Goal: Use online tool/utility: Utilize a website feature to perform a specific function

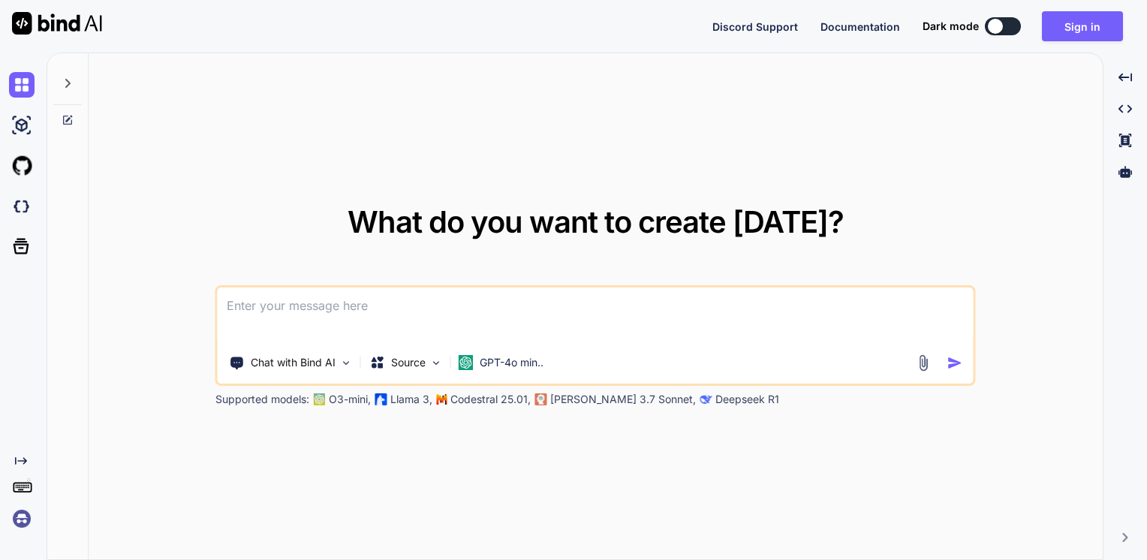
type textarea "x"
click at [494, 314] on textarea at bounding box center [596, 315] width 756 height 56
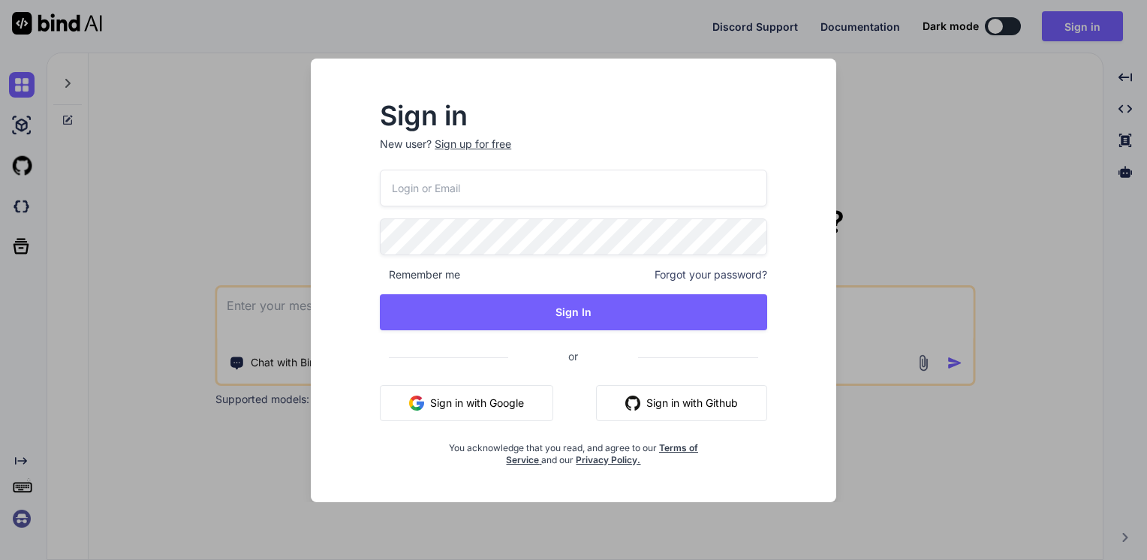
click at [603, 194] on input "email" at bounding box center [573, 188] width 387 height 37
type input "[EMAIL_ADDRESS][DOMAIN_NAME]"
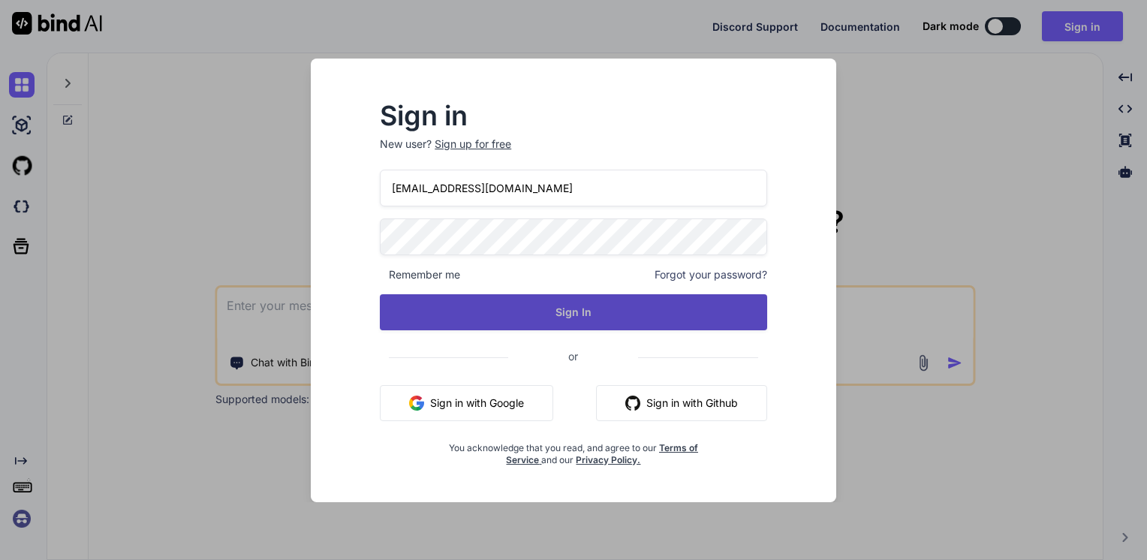
click at [569, 305] on button "Sign In" at bounding box center [573, 312] width 387 height 36
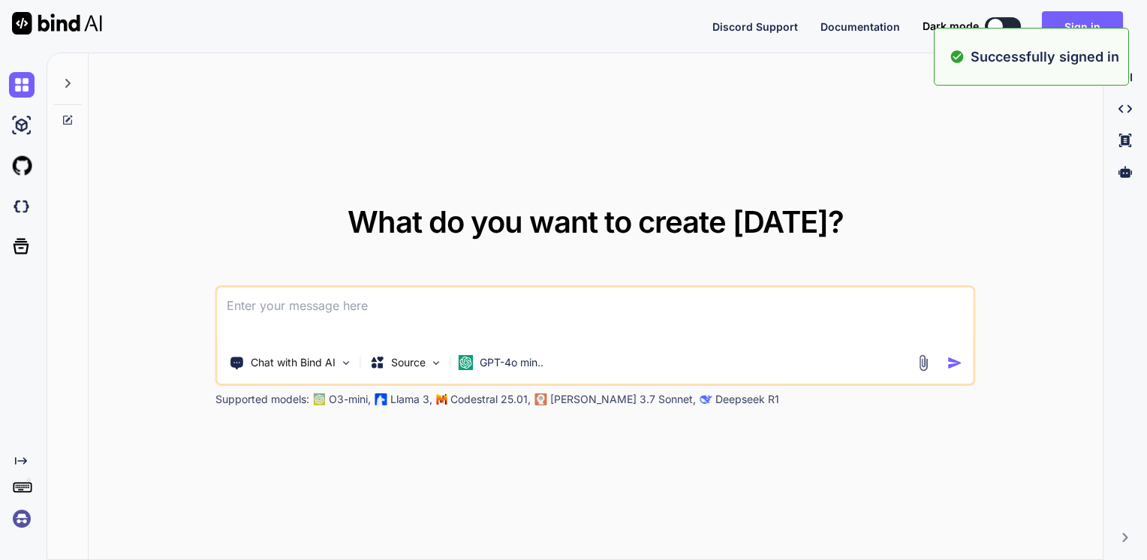
type textarea "x"
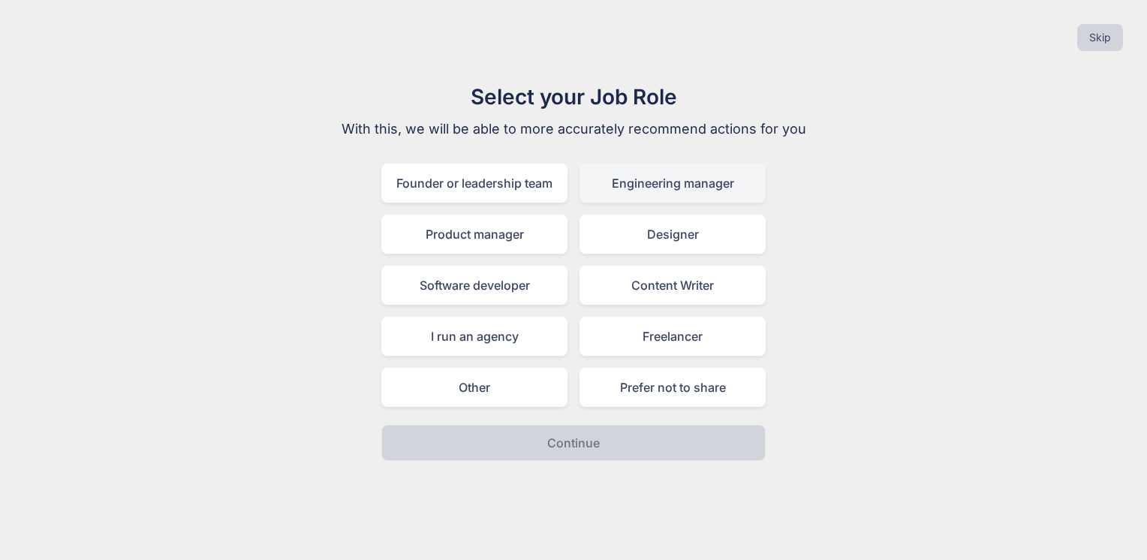
click at [672, 185] on div "Engineering manager" at bounding box center [672, 183] width 186 height 39
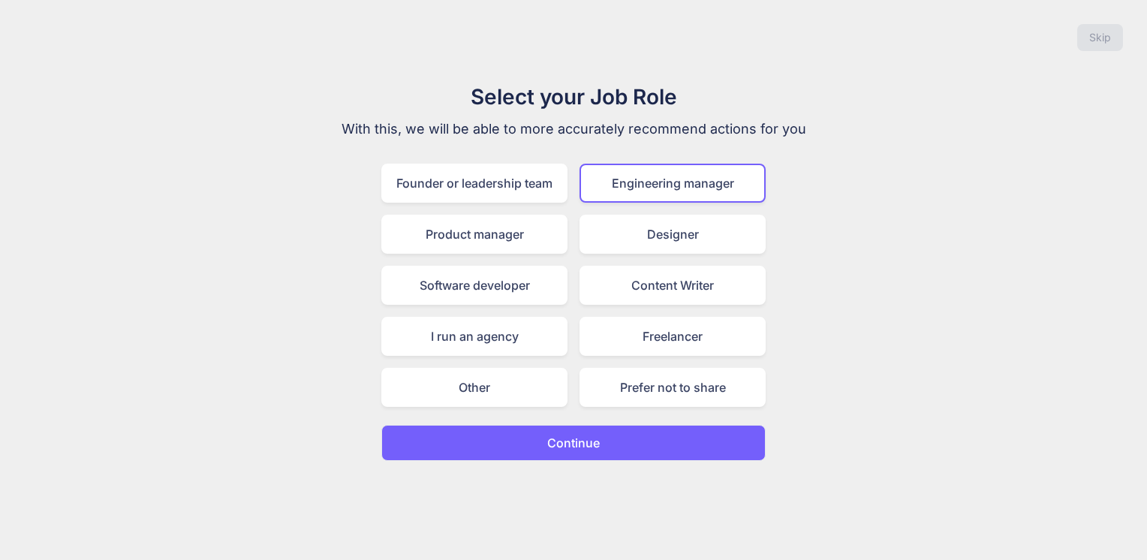
click at [600, 440] on button "Continue" at bounding box center [573, 443] width 384 height 36
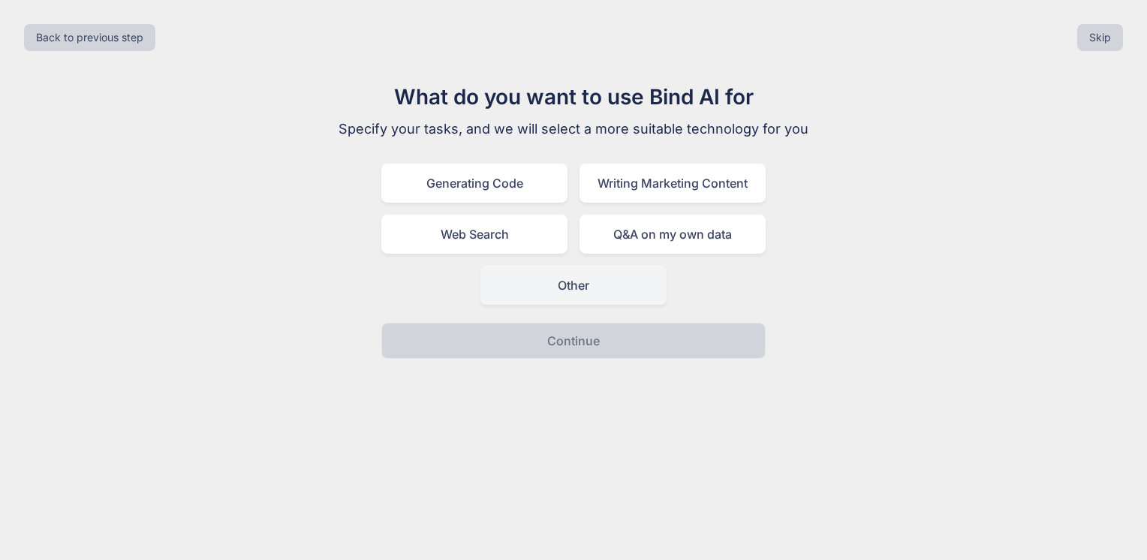
click at [582, 278] on div "Other" at bounding box center [573, 285] width 186 height 39
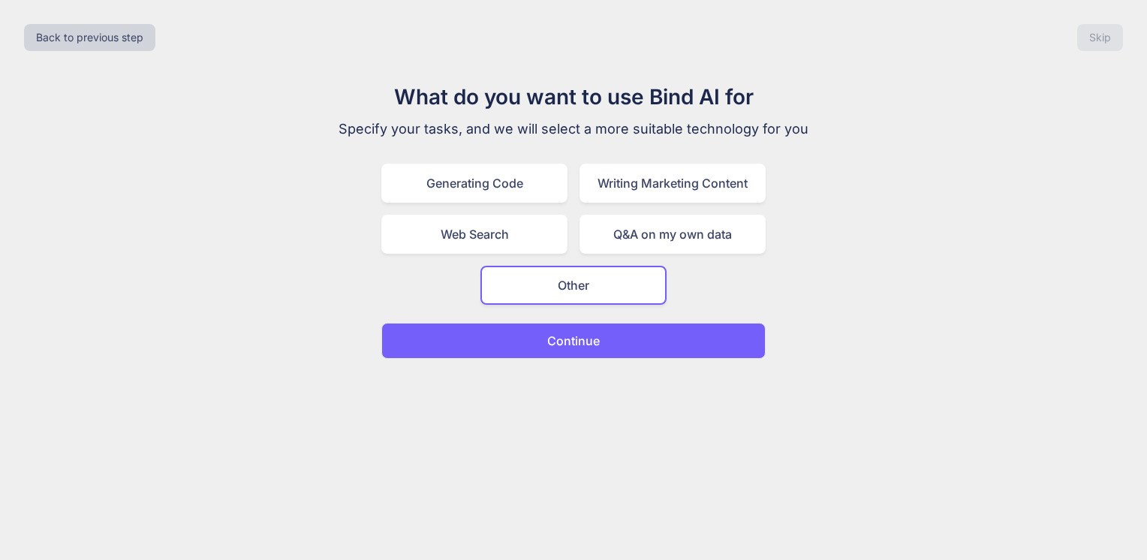
click at [589, 332] on p "Continue" at bounding box center [573, 341] width 53 height 18
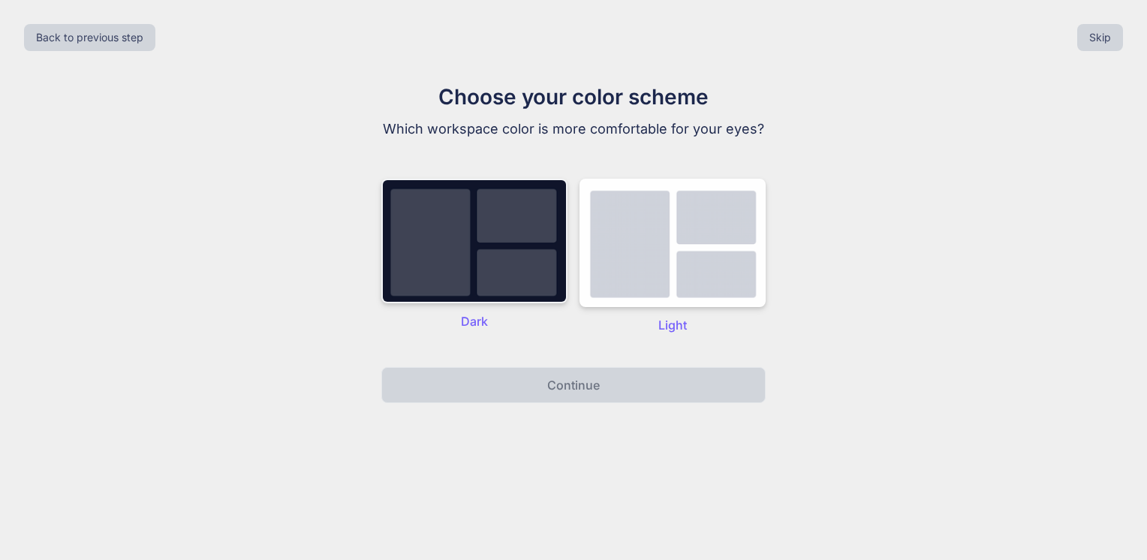
click at [437, 218] on img at bounding box center [474, 241] width 186 height 125
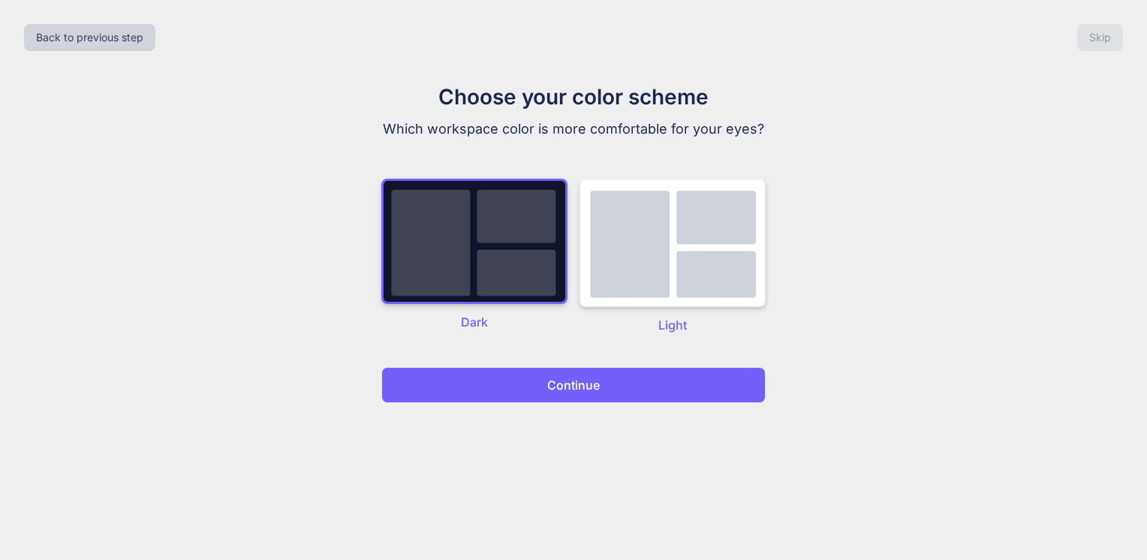
click at [640, 257] on img at bounding box center [672, 243] width 186 height 128
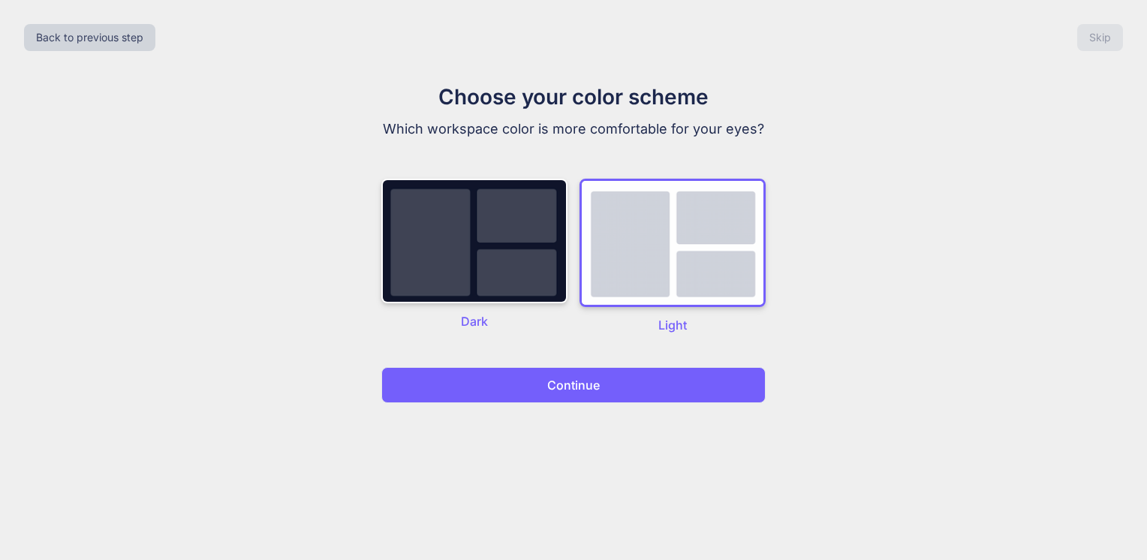
click at [630, 379] on button "Continue" at bounding box center [573, 385] width 384 height 36
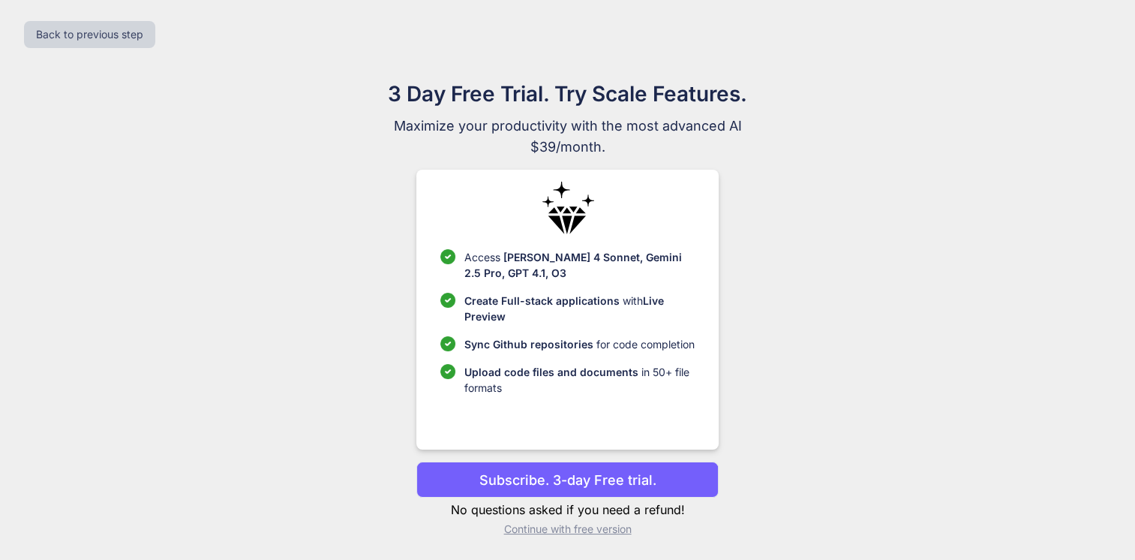
scroll to position [3, 0]
click at [603, 533] on p "Continue with free version" at bounding box center [567, 529] width 302 height 15
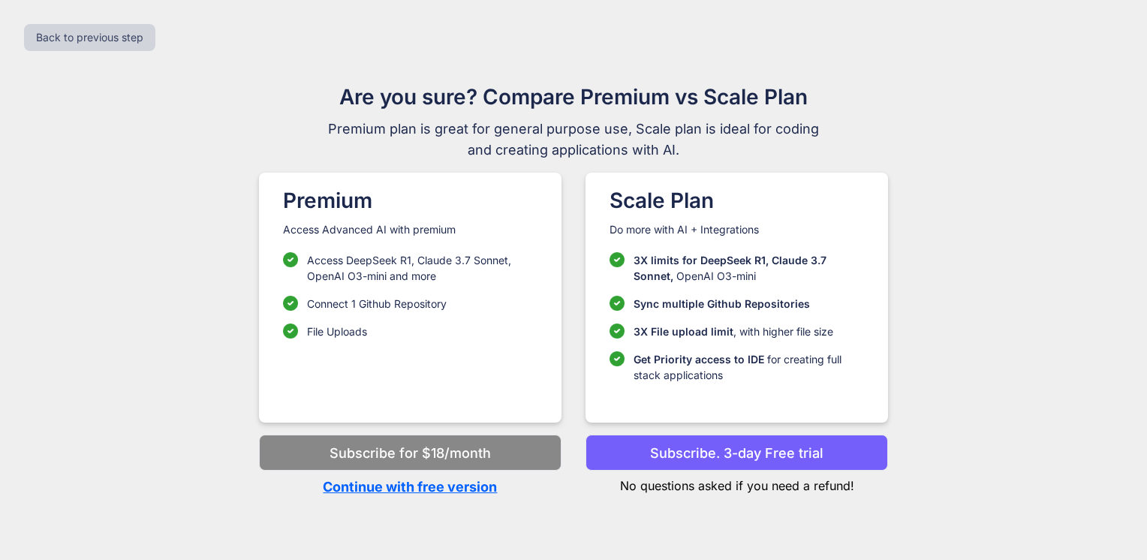
click at [444, 487] on p "Continue with free version" at bounding box center [410, 486] width 302 height 20
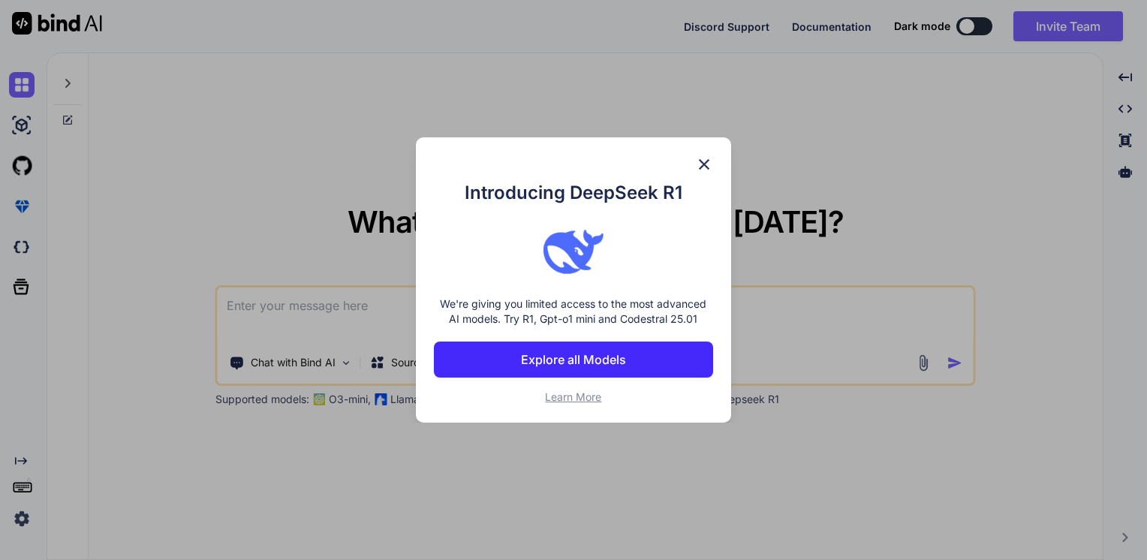
click at [703, 163] on img at bounding box center [704, 164] width 18 height 18
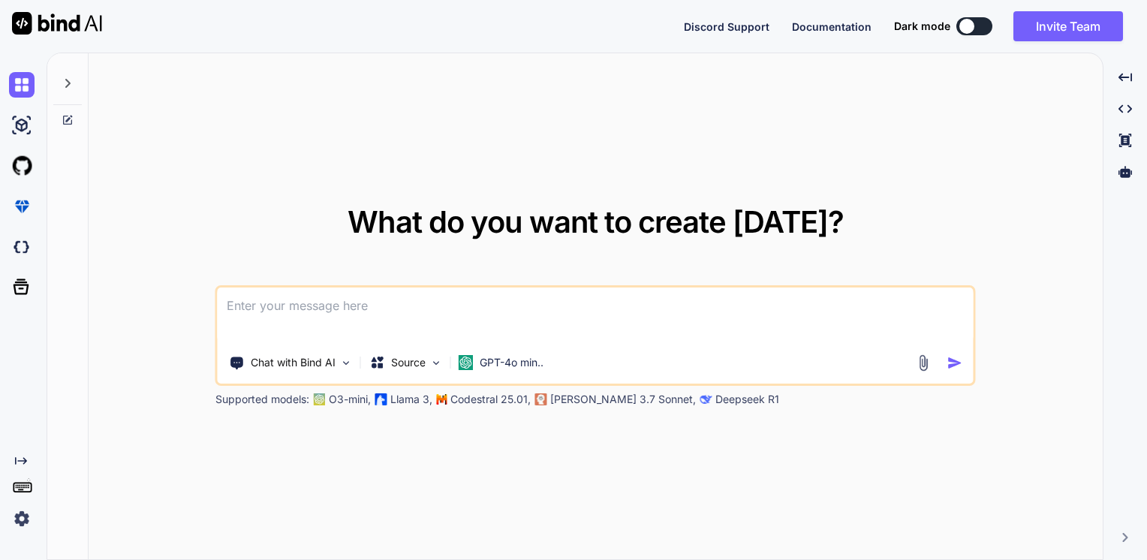
click at [355, 320] on textarea at bounding box center [596, 315] width 756 height 56
type textarea "WAnt to build a report. Trying to try this vs chat gpt"
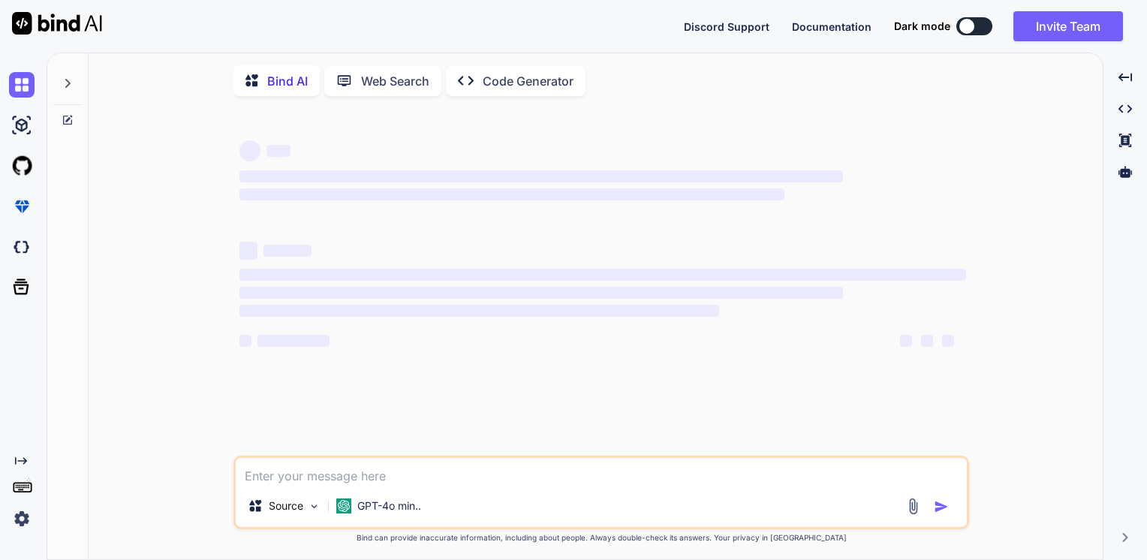
scroll to position [5, 0]
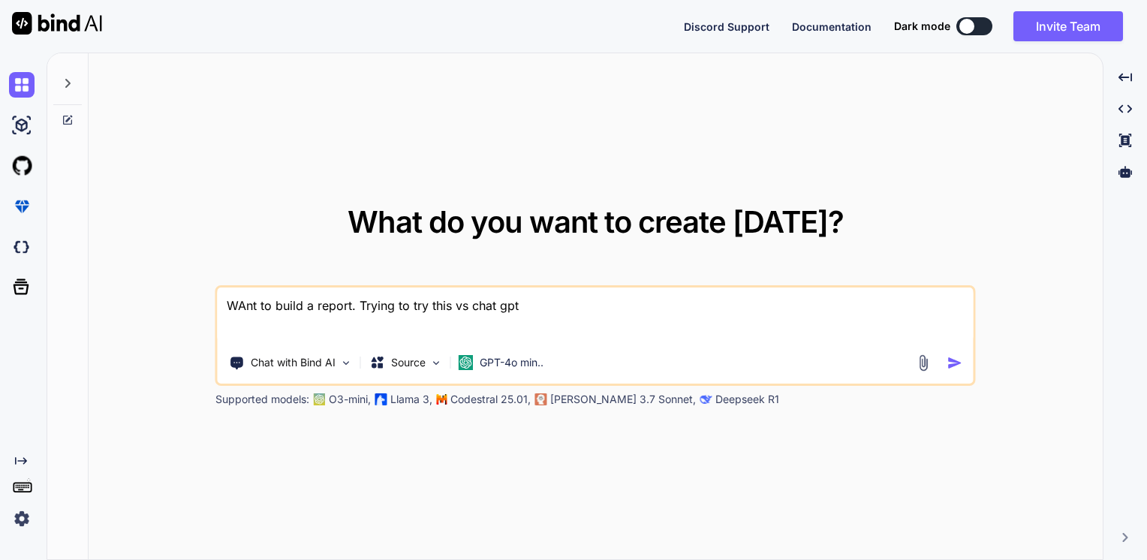
click at [958, 362] on img "button" at bounding box center [955, 363] width 16 height 16
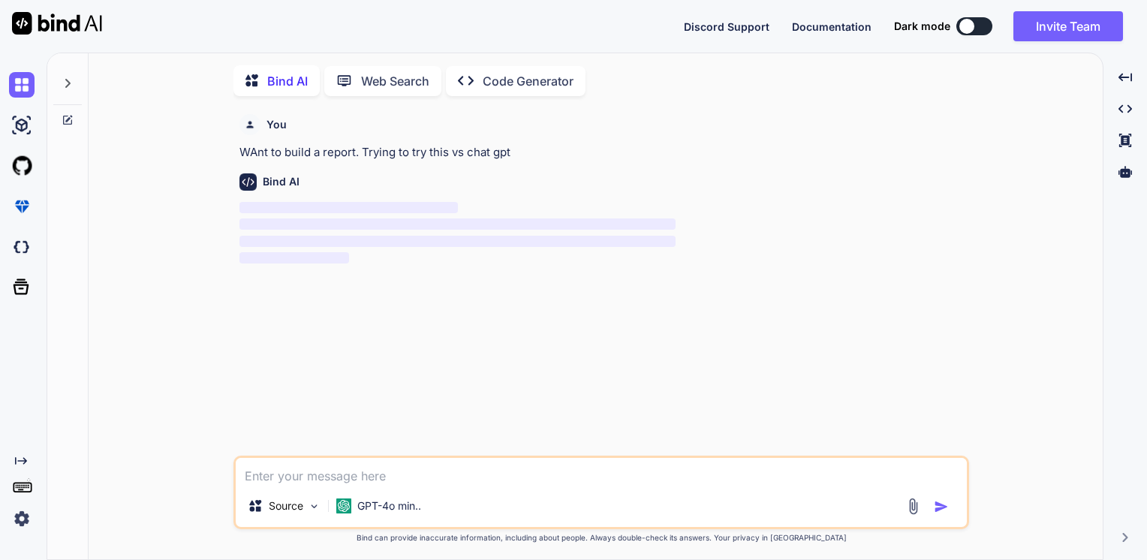
scroll to position [5, 0]
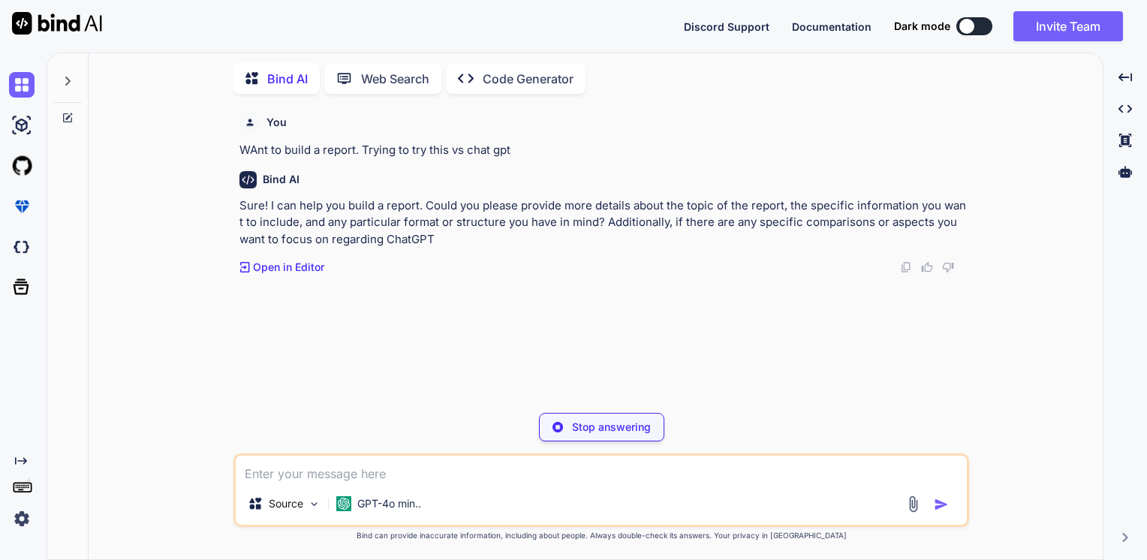
type textarea "x"
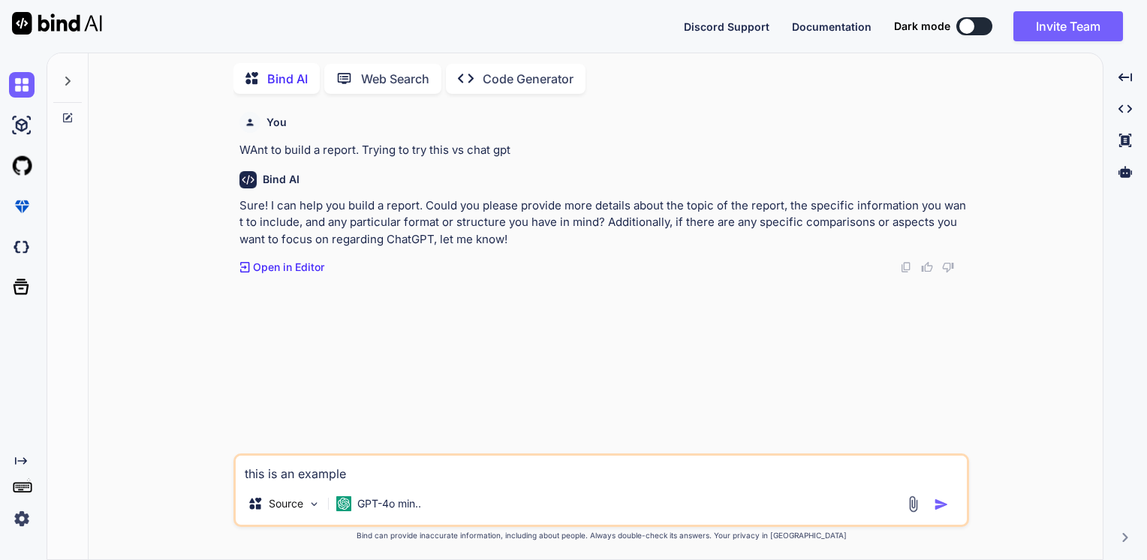
type textarea "this is an example"
click at [912, 504] on img at bounding box center [912, 503] width 17 height 17
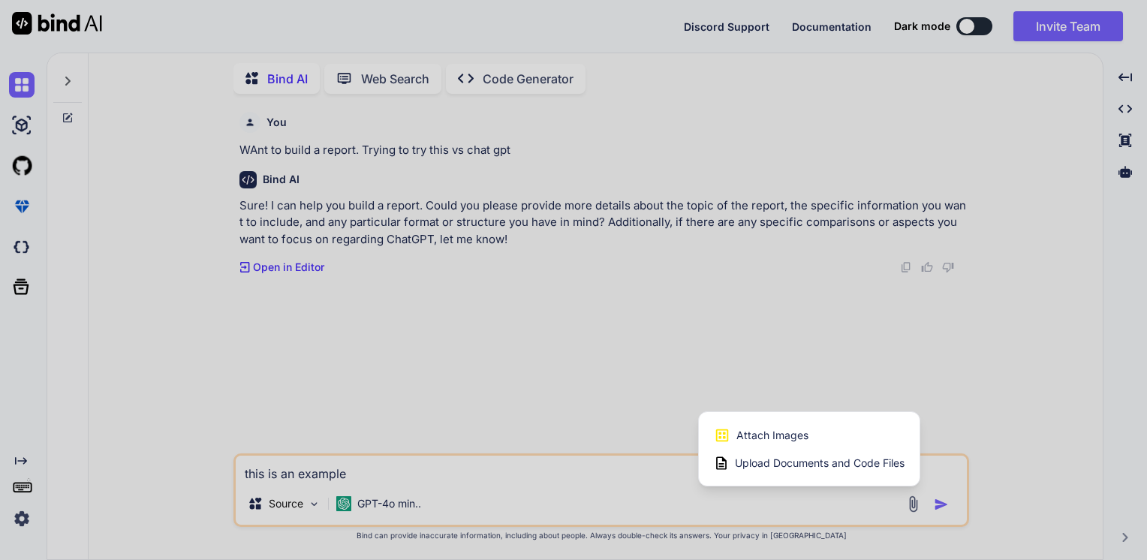
click at [795, 467] on span "Upload Documents and Code Files" at bounding box center [820, 462] width 170 height 15
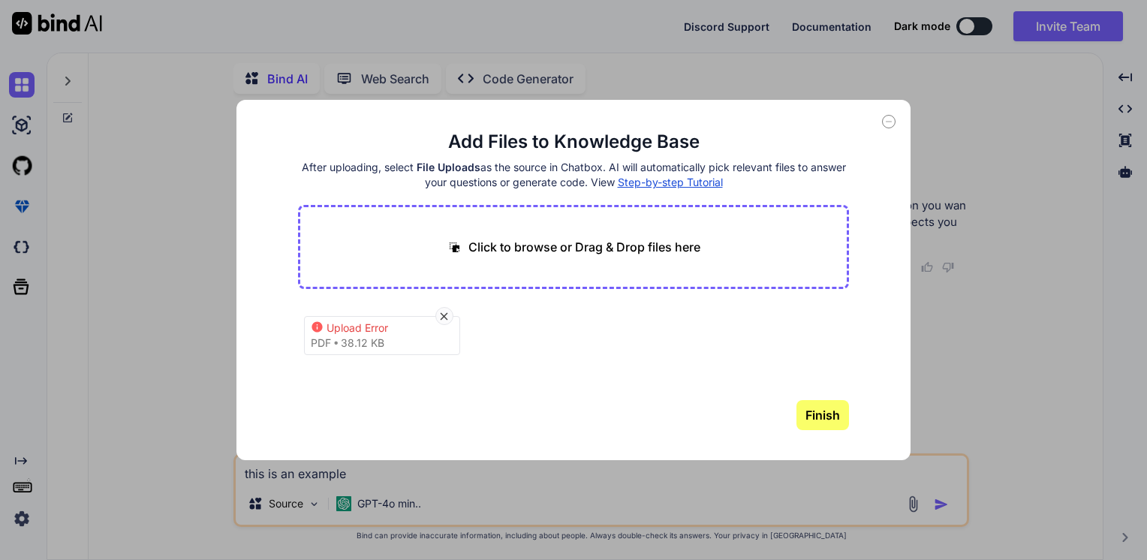
click at [827, 425] on button "Finish" at bounding box center [822, 415] width 53 height 30
click at [889, 121] on icon at bounding box center [889, 122] width 14 height 14
